Goal: Download file/media

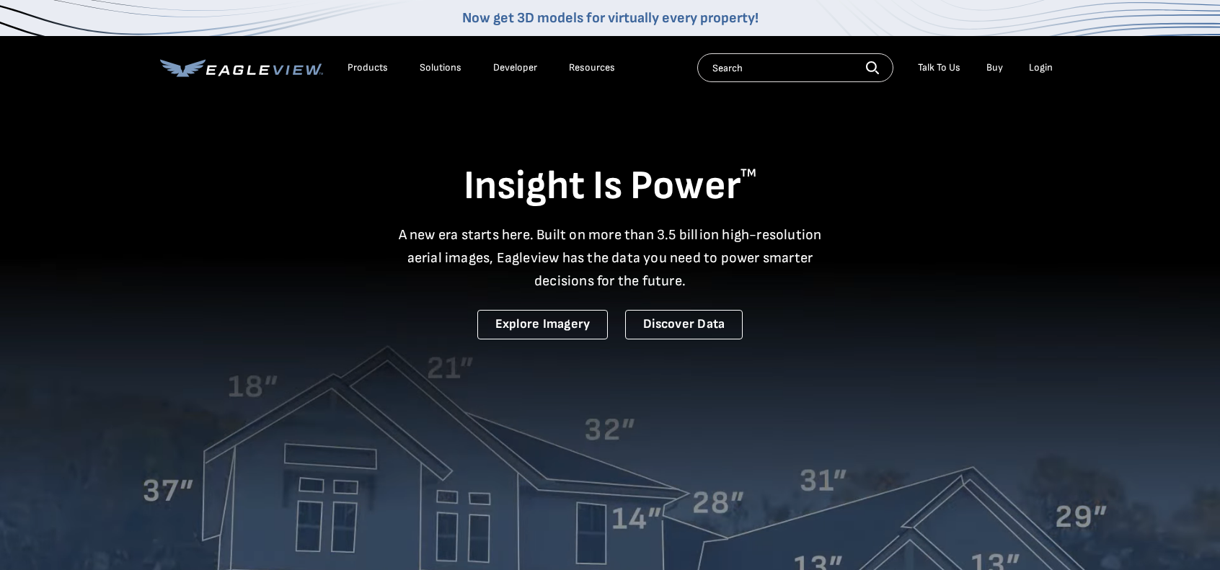
click at [1042, 65] on div "Login" at bounding box center [1041, 67] width 24 height 13
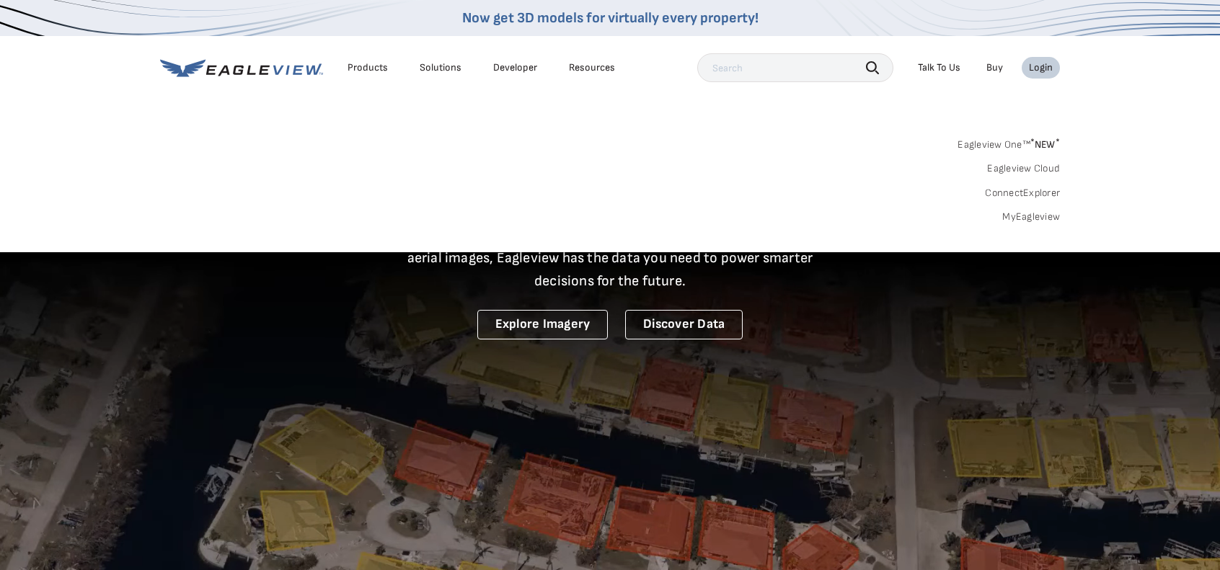
click at [1023, 213] on link "MyEagleview" at bounding box center [1031, 217] width 58 height 13
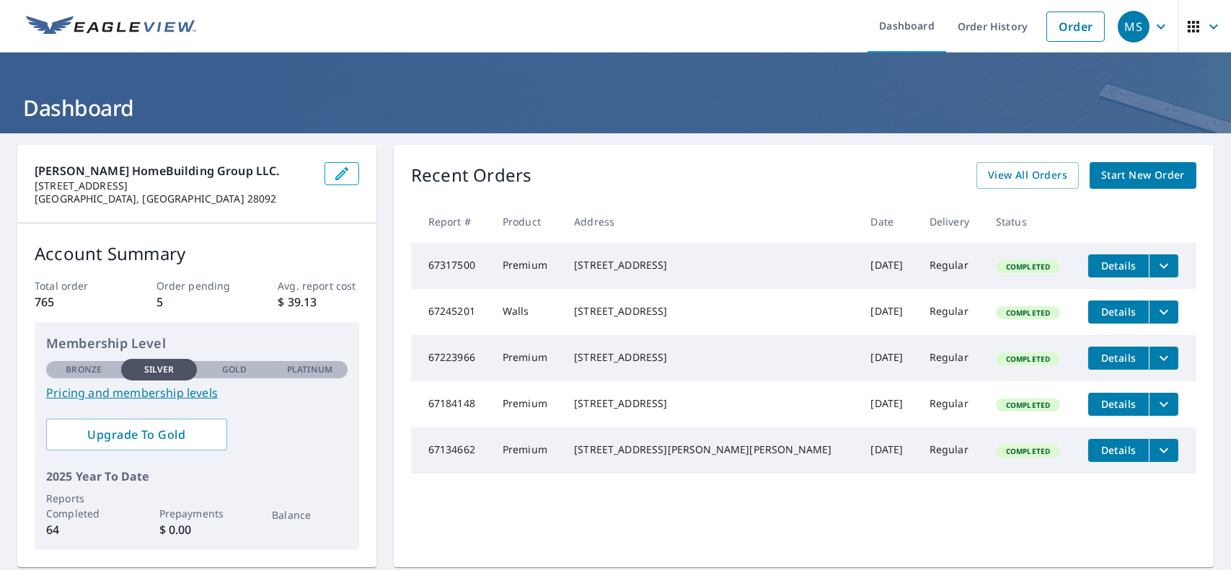
click at [1155, 413] on icon "filesDropdownBtn-67184148" at bounding box center [1163, 404] width 17 height 17
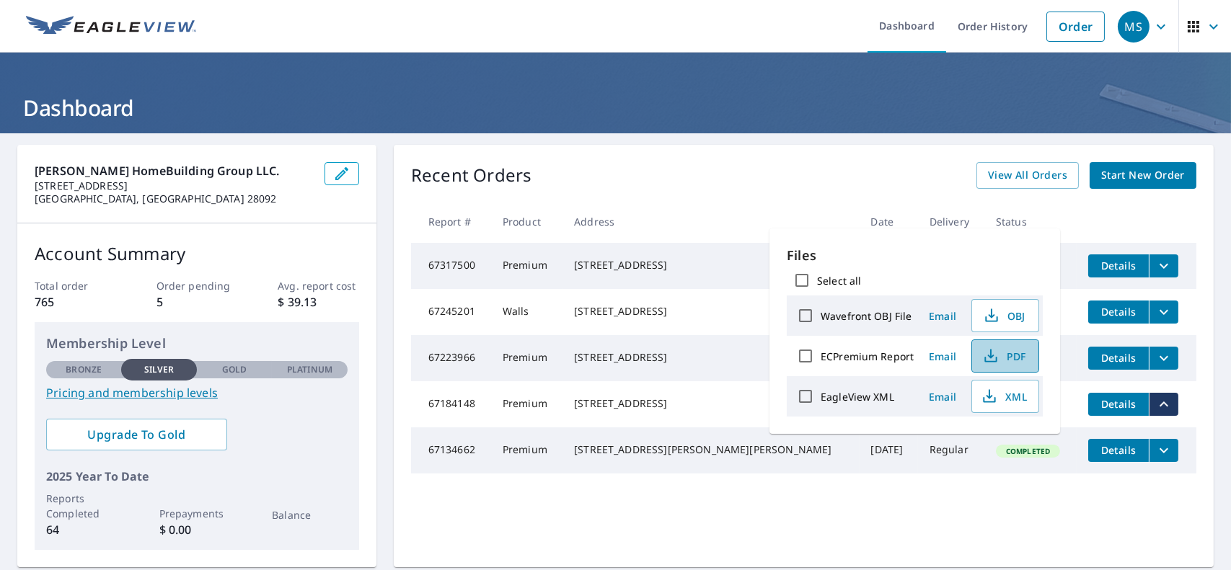
click at [1006, 352] on span "PDF" at bounding box center [1003, 355] width 46 height 17
